Goal: Task Accomplishment & Management: Complete application form

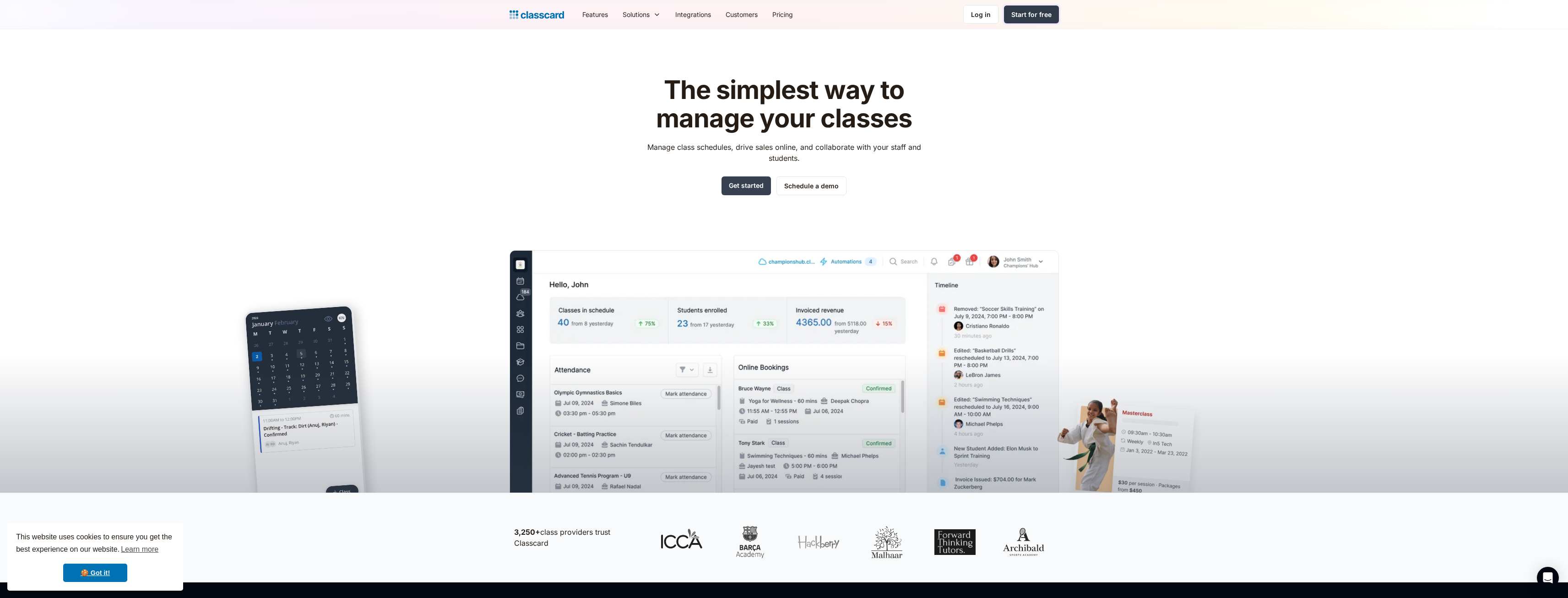
click at [1037, 20] on link "Start for free" at bounding box center [1031, 14] width 55 height 18
click at [756, 182] on link "Get started" at bounding box center [746, 186] width 49 height 19
